Goal: Check status: Check status

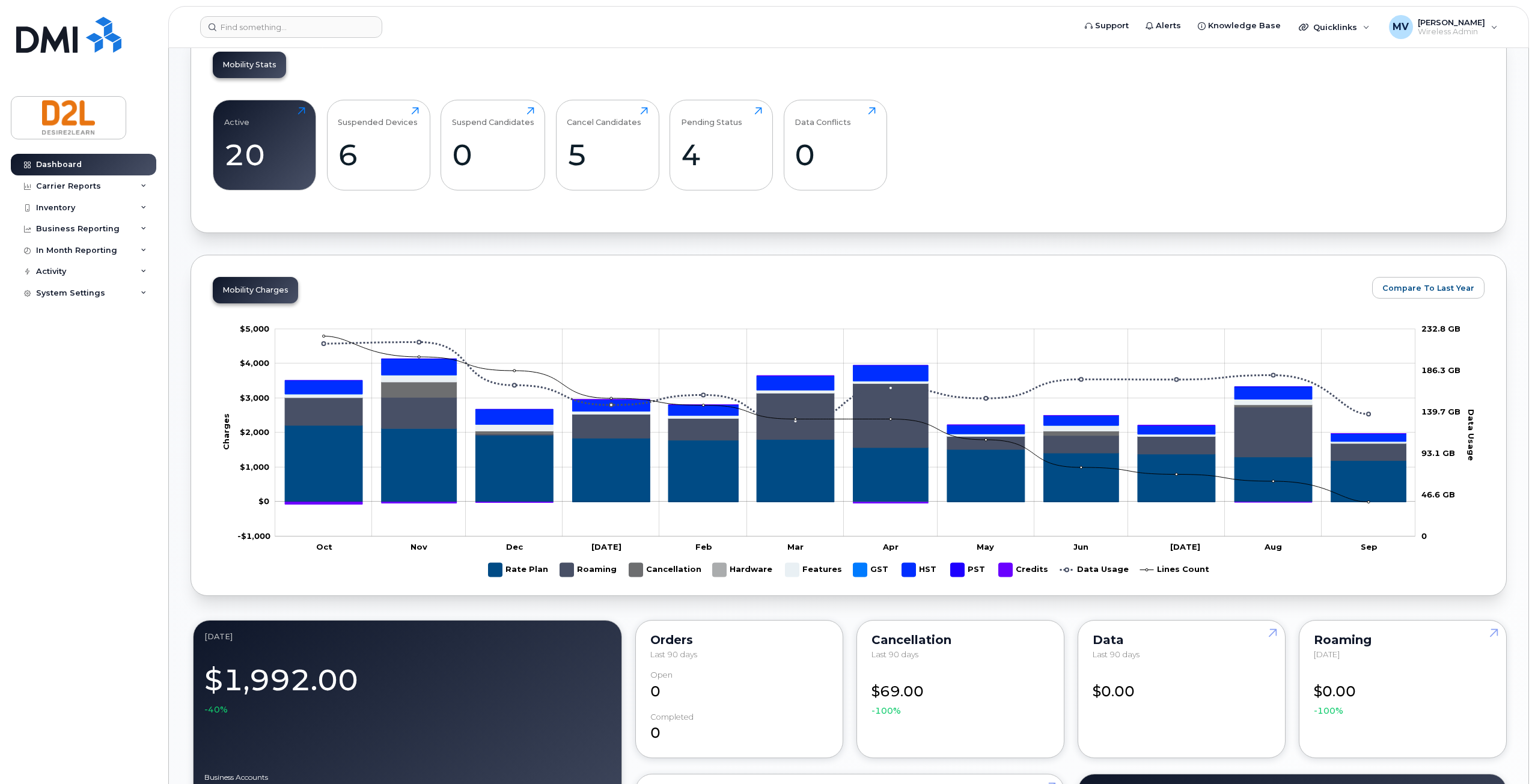
scroll to position [421, 0]
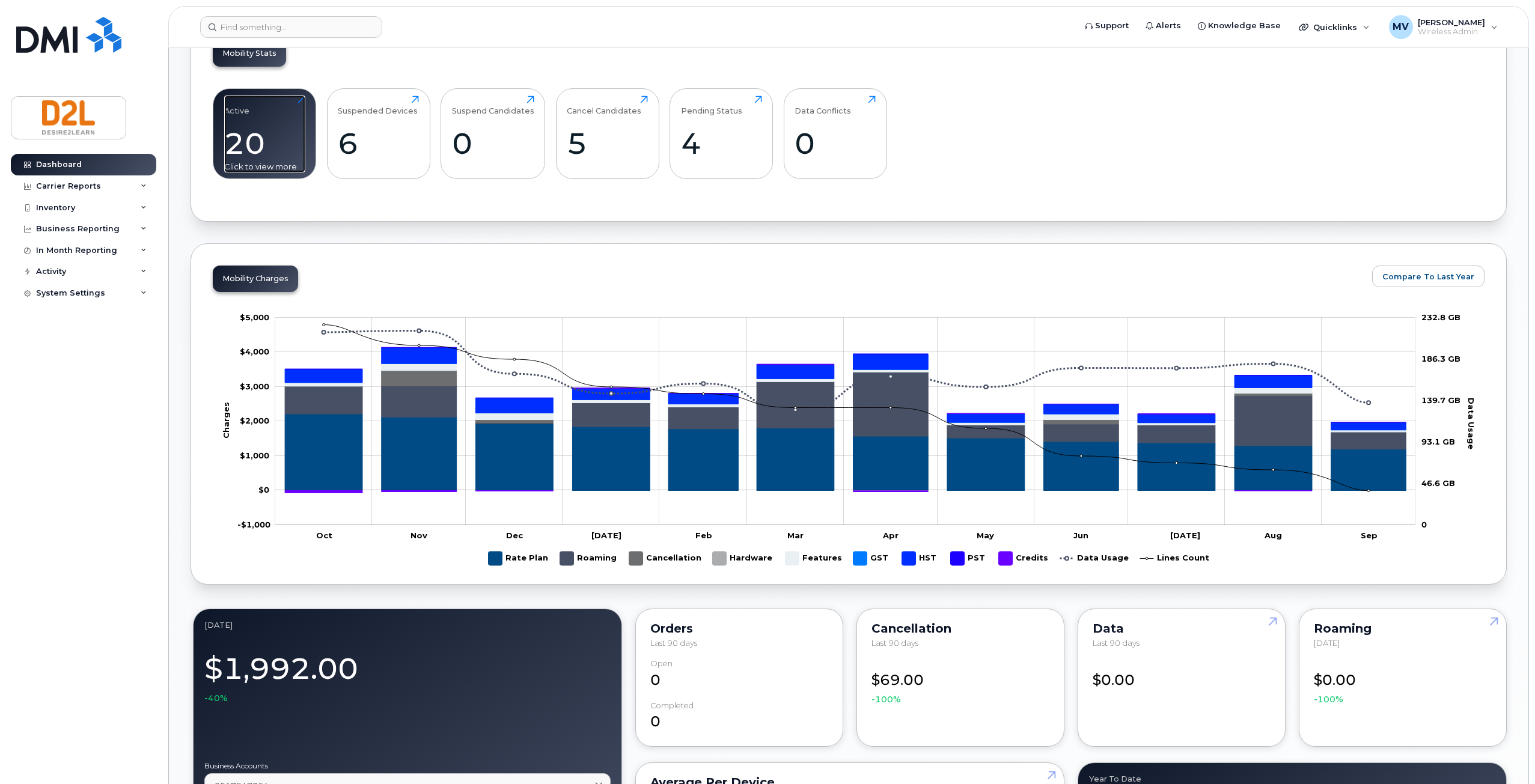
click at [234, 147] on div "20" at bounding box center [264, 143] width 81 height 35
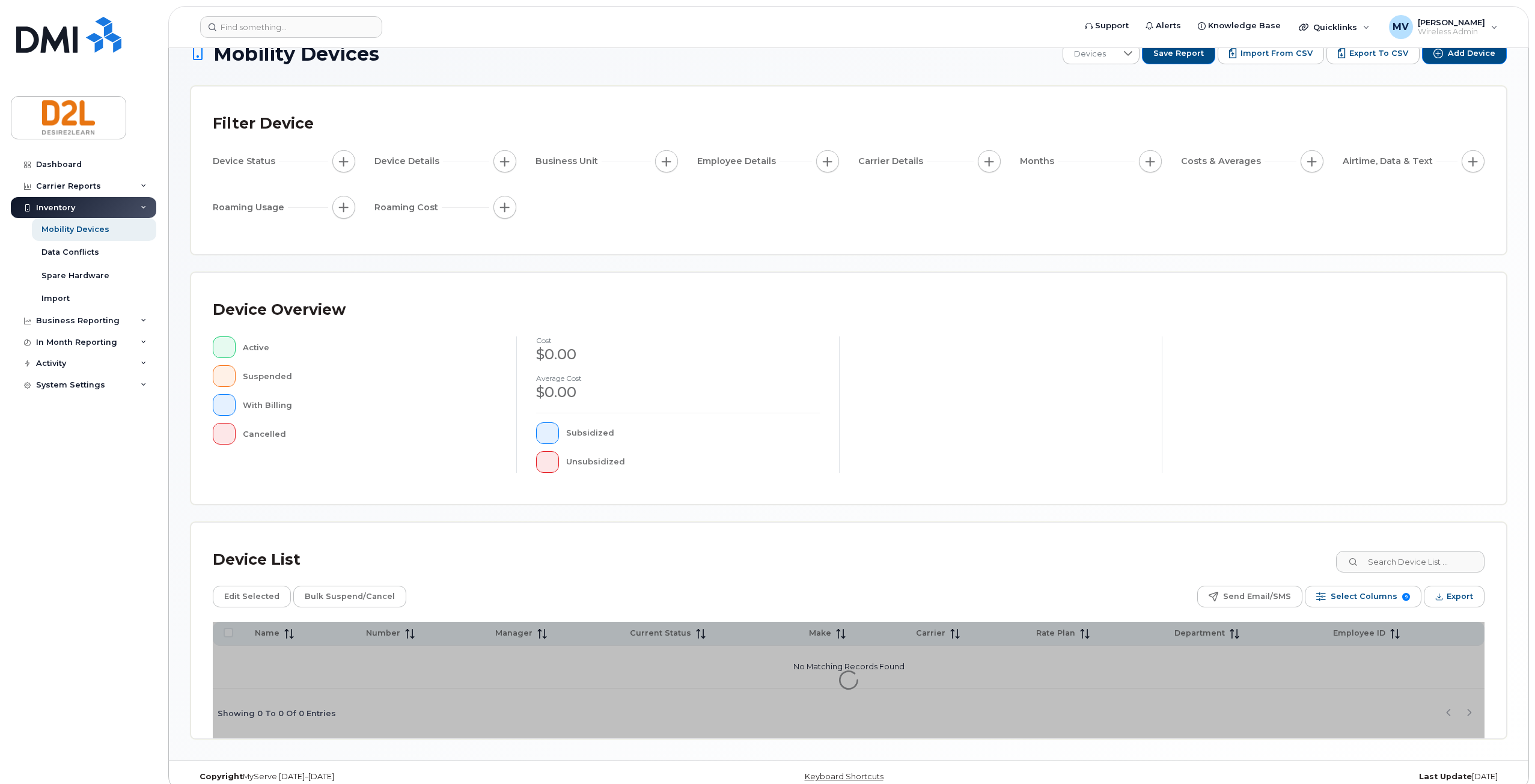
scroll to position [42, 0]
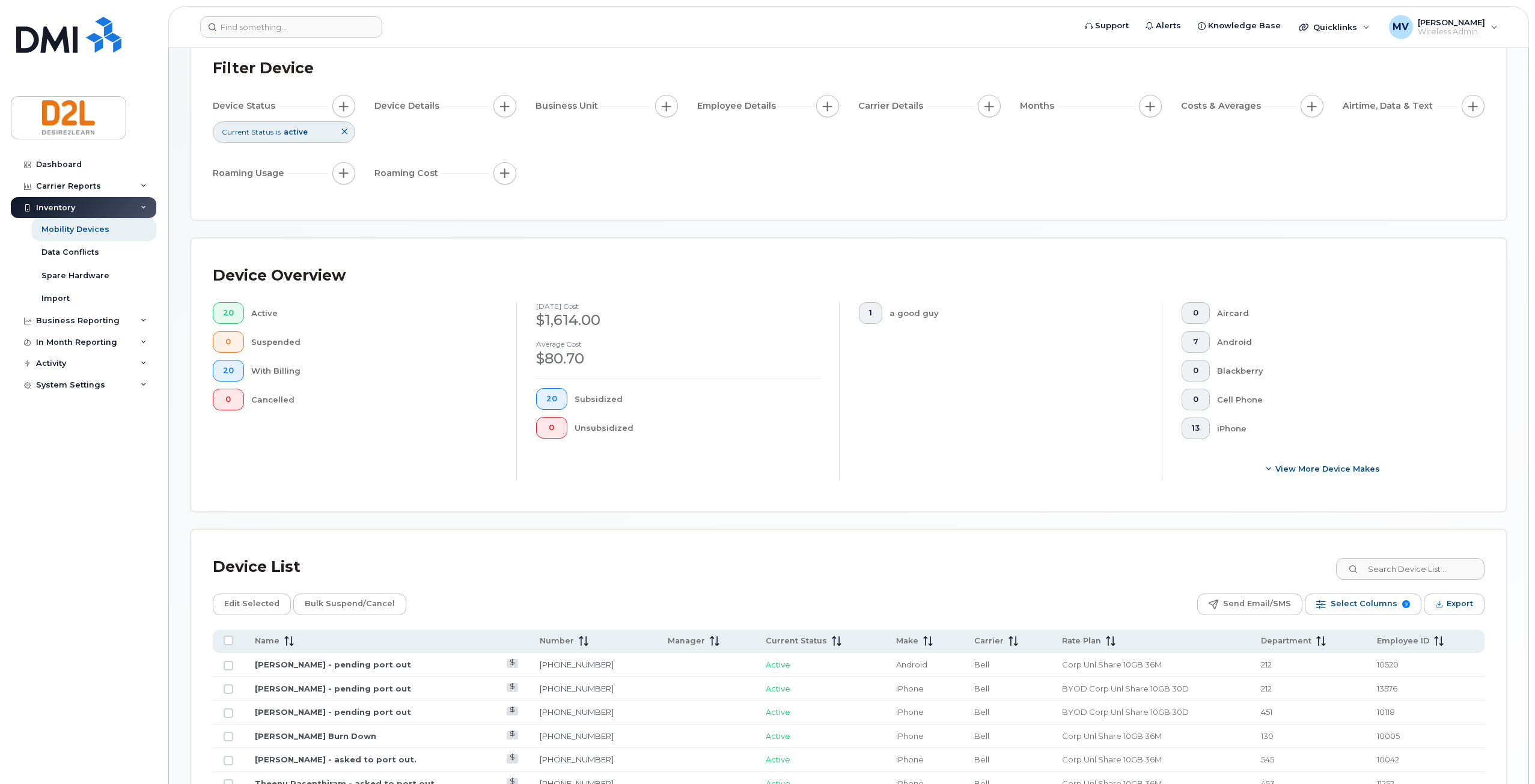
scroll to position [102, 0]
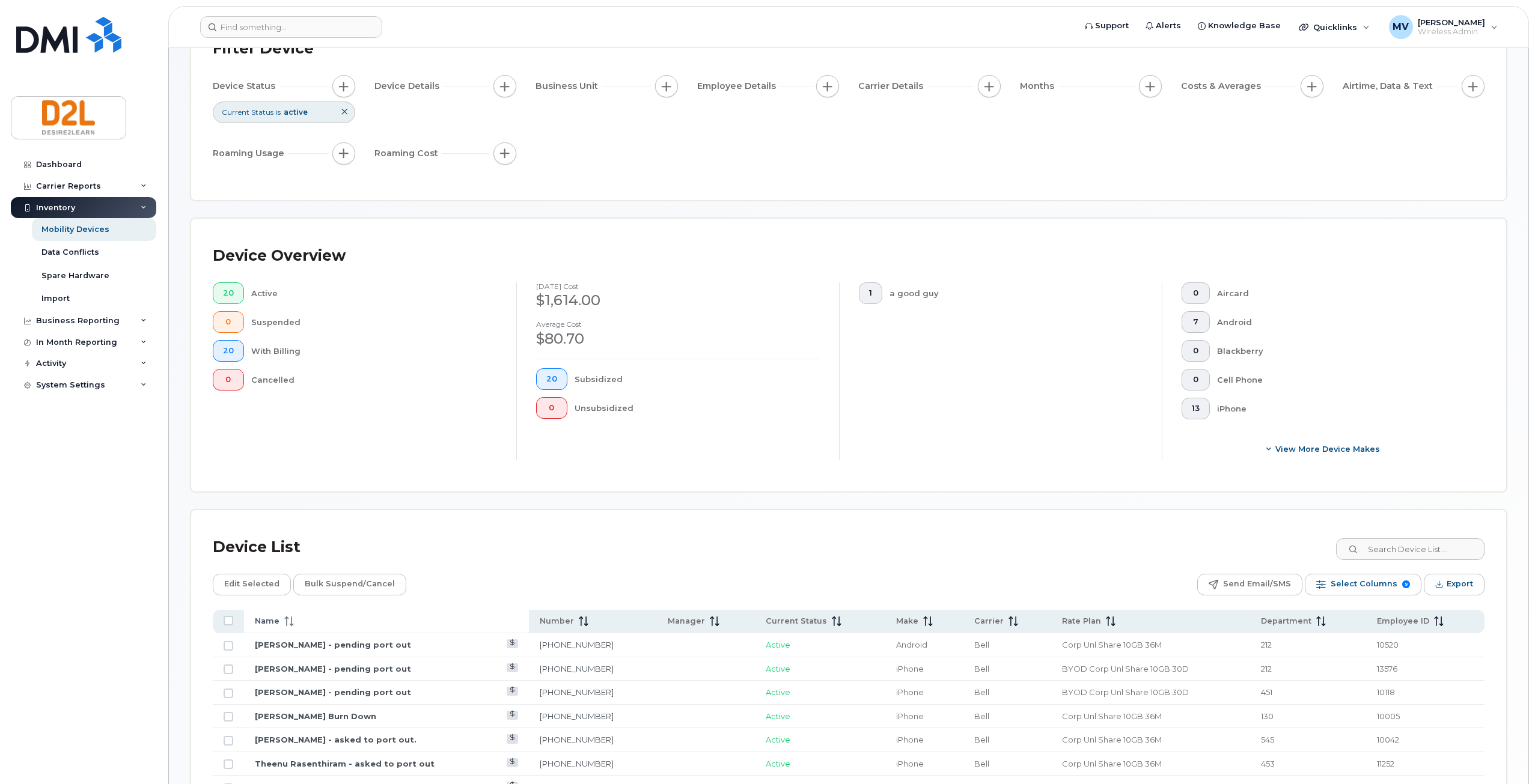
click at [305, 620] on div "Name" at bounding box center [386, 622] width 263 height 11
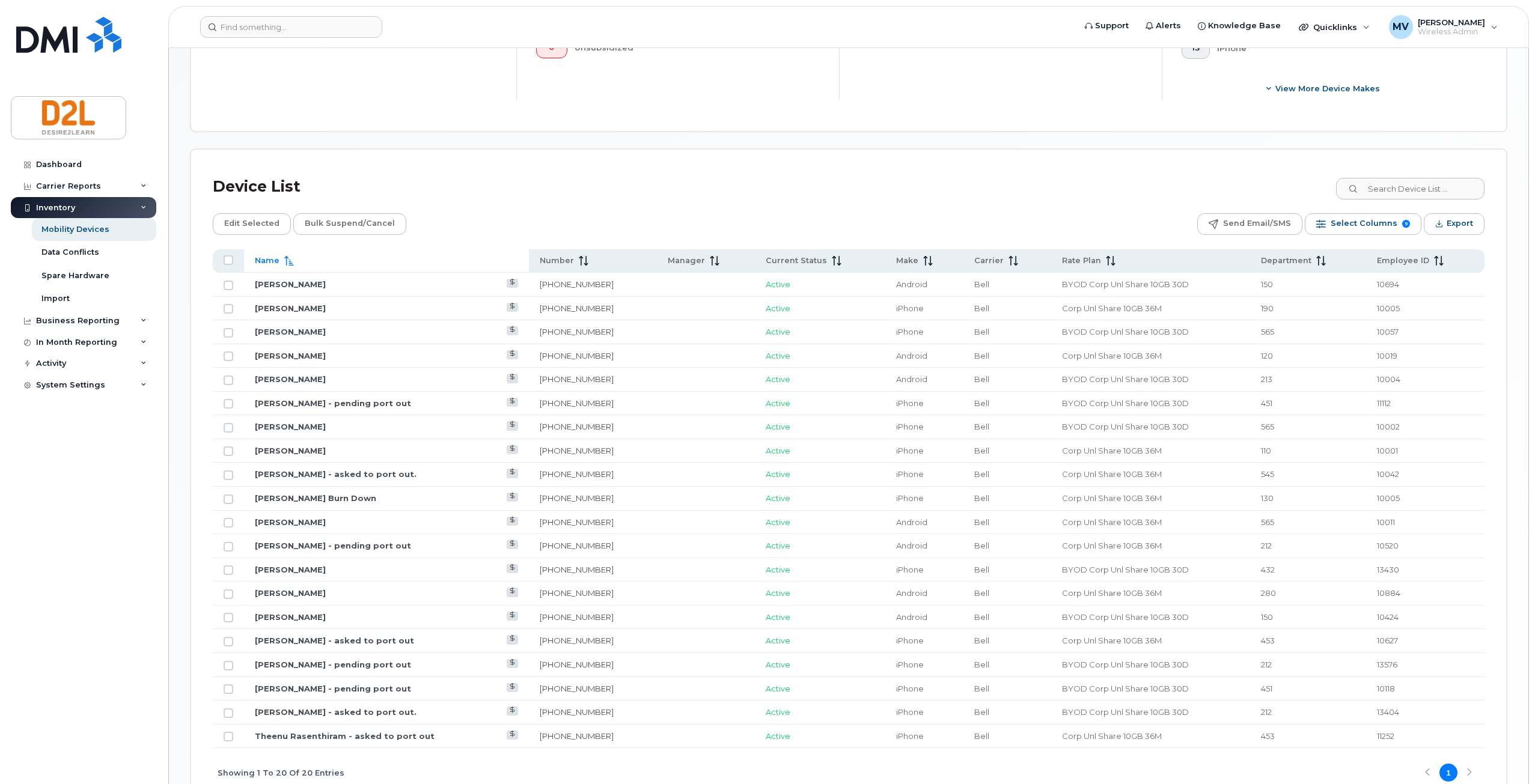
scroll to position [522, 0]
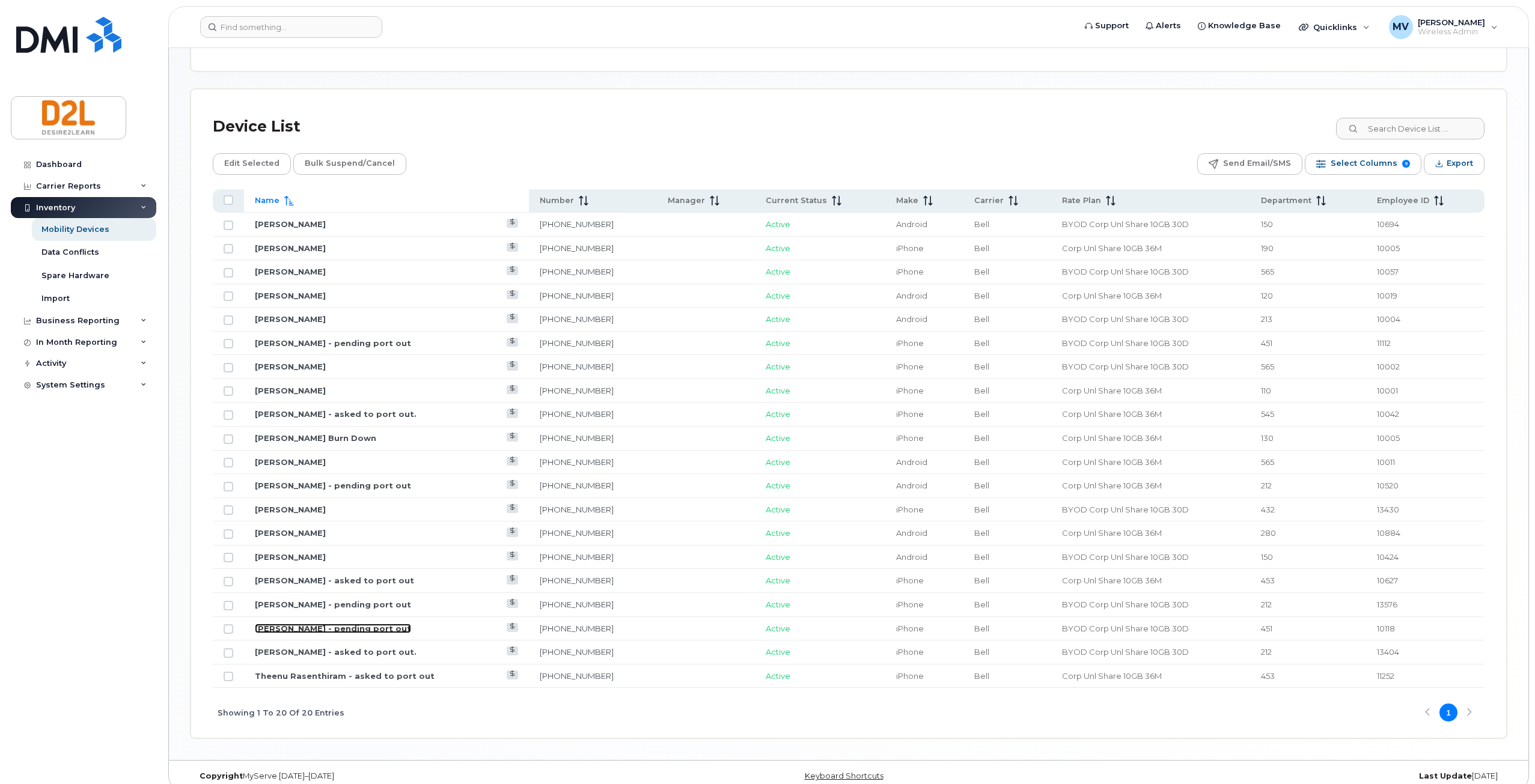
click at [318, 631] on link "[PERSON_NAME] - pending port out" at bounding box center [333, 629] width 156 height 9
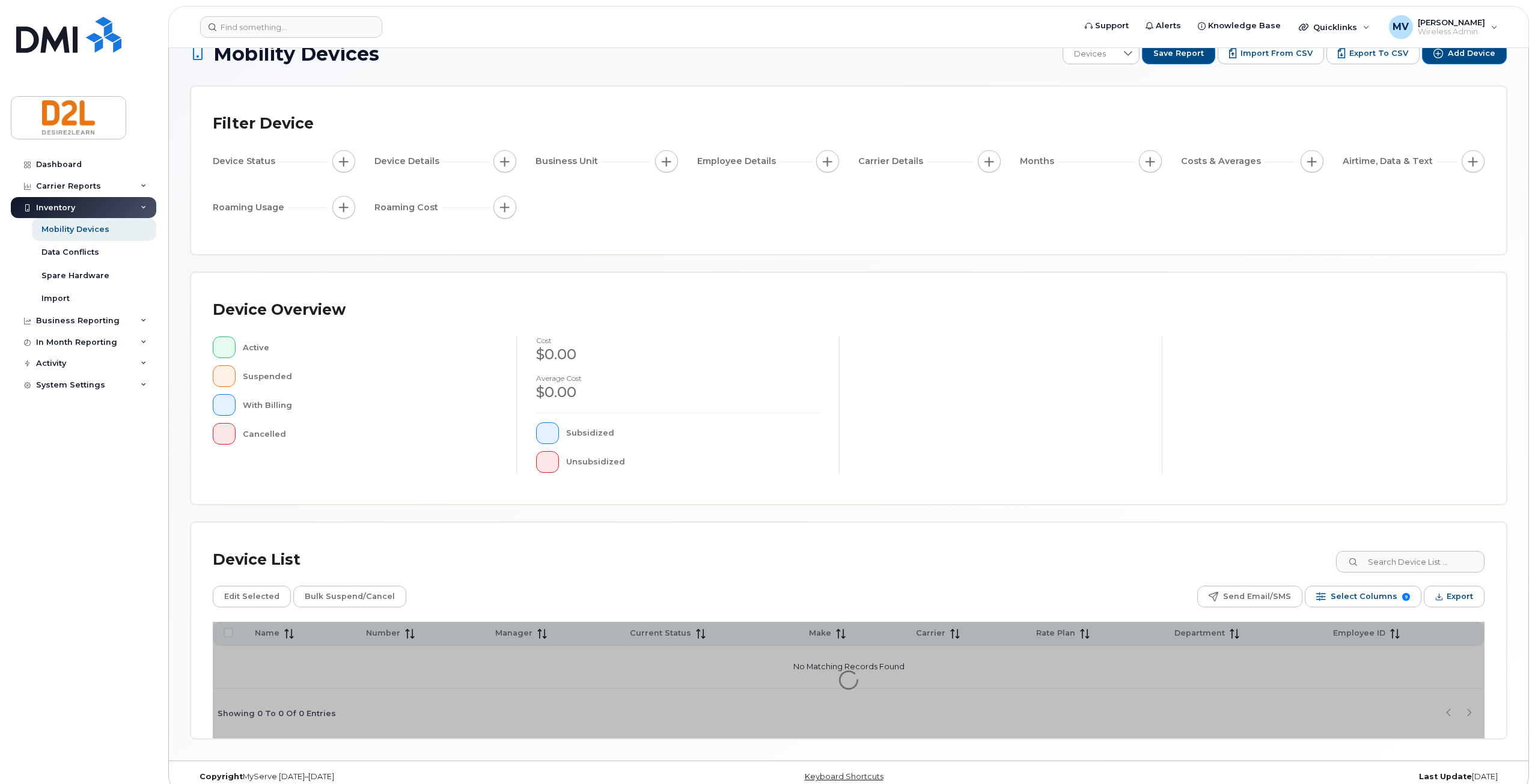
scroll to position [42, 0]
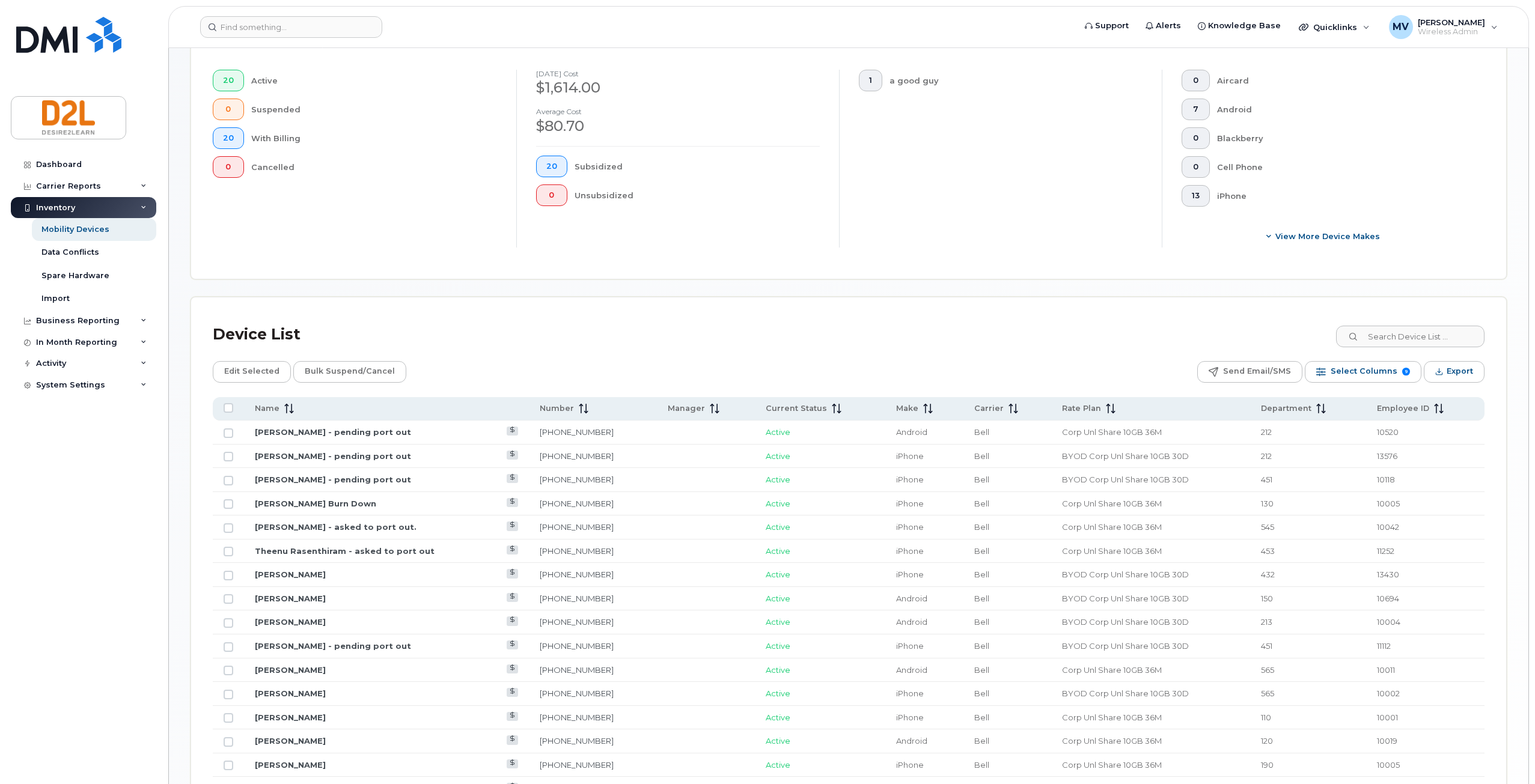
scroll to position [343, 0]
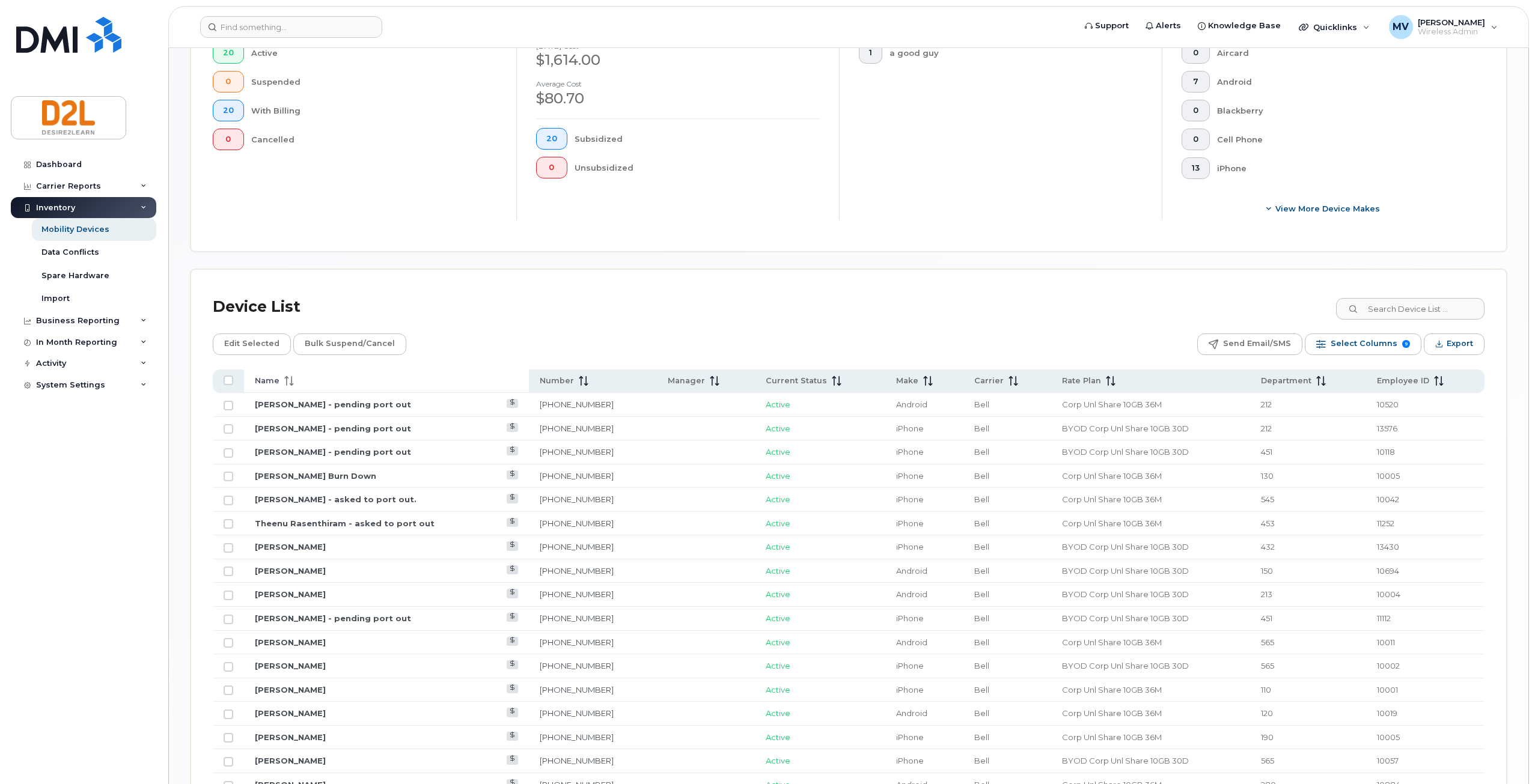
click at [315, 378] on div "Name" at bounding box center [386, 381] width 263 height 11
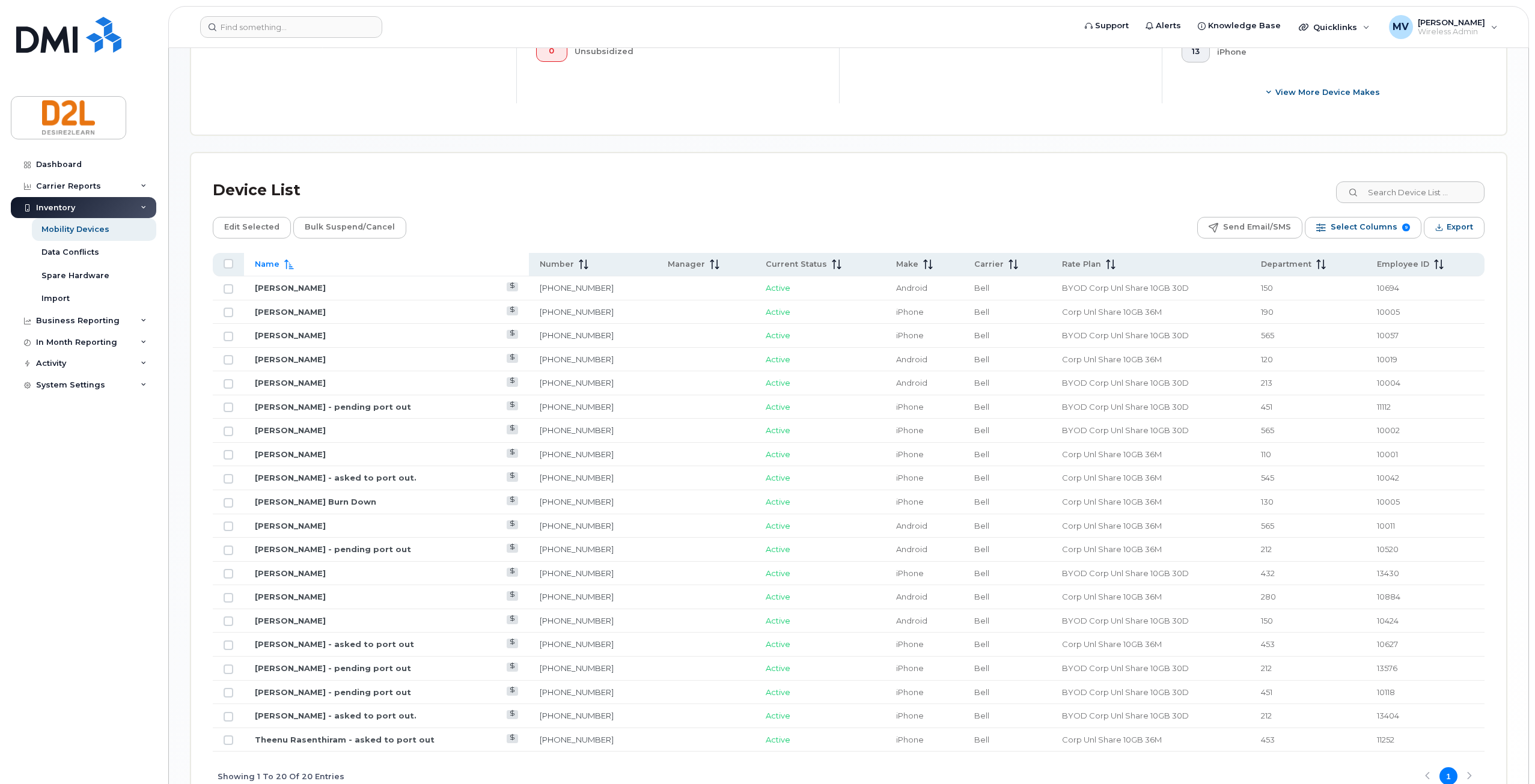
scroll to position [463, 0]
click at [306, 688] on link "[PERSON_NAME] - pending port out" at bounding box center [333, 689] width 156 height 9
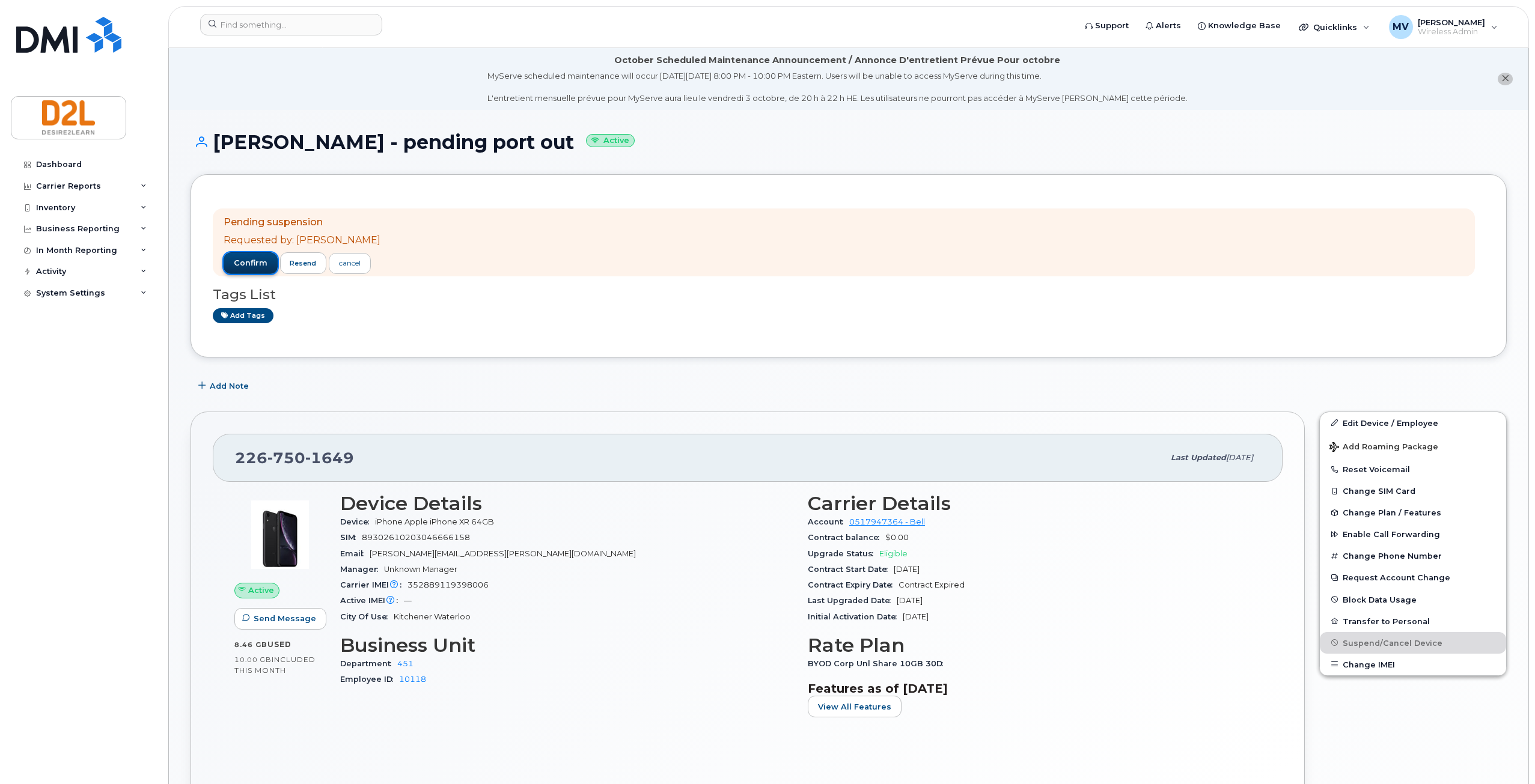
click at [257, 265] on span "confirm" at bounding box center [251, 263] width 34 height 11
